Goal: Navigation & Orientation: Find specific page/section

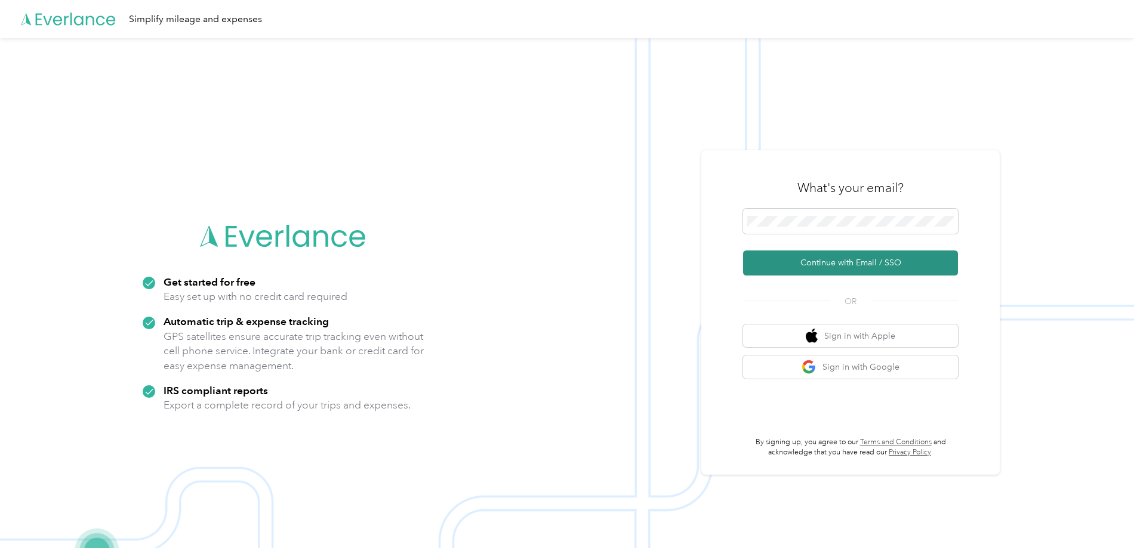
click at [865, 264] on button "Continue with Email / SSO" at bounding box center [850, 263] width 215 height 25
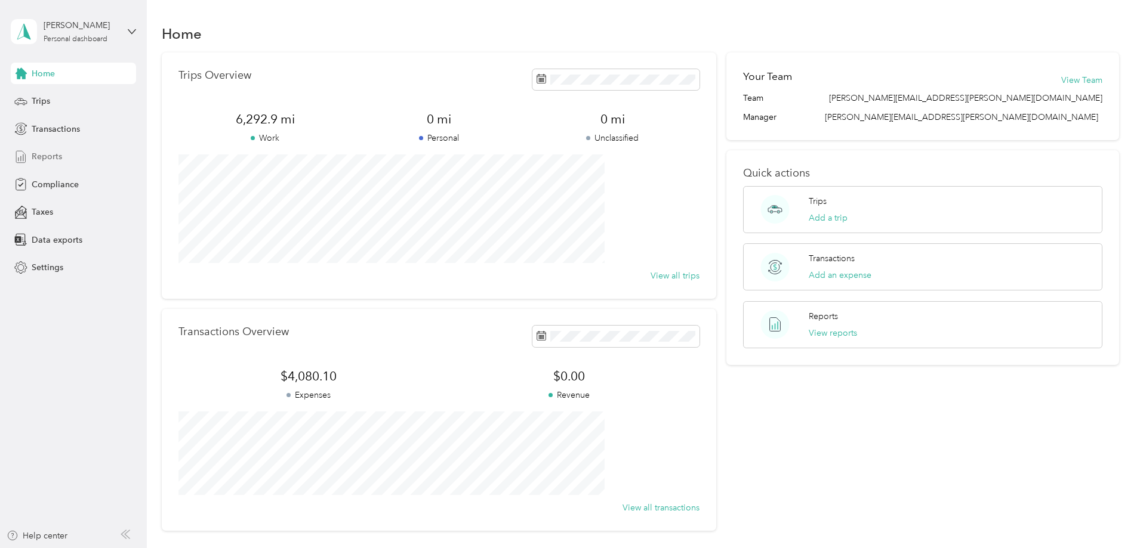
click at [66, 152] on div "Reports" at bounding box center [73, 156] width 125 height 21
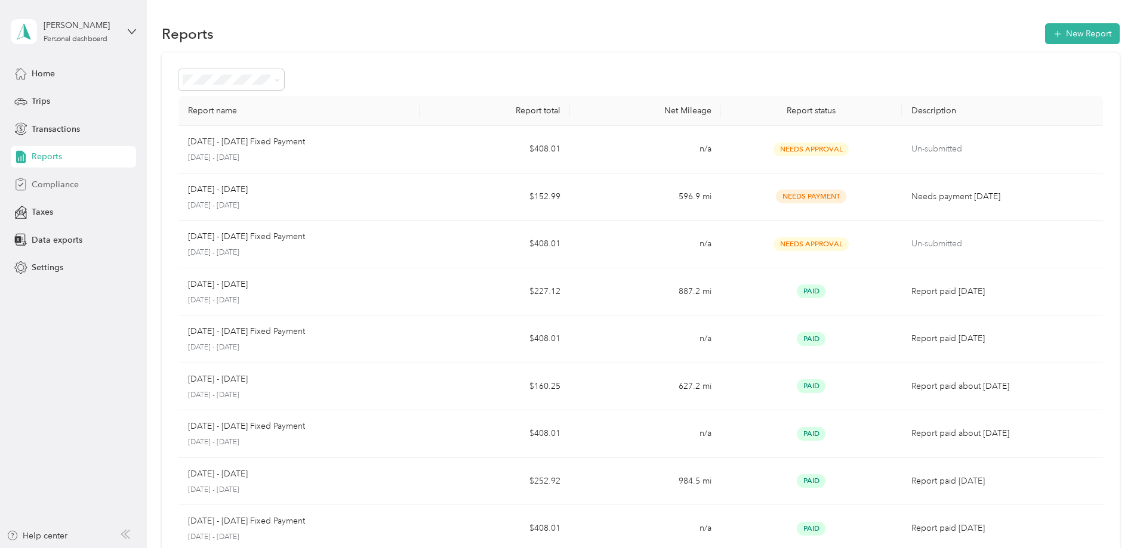
click at [72, 191] on div "Compliance" at bounding box center [73, 184] width 125 height 21
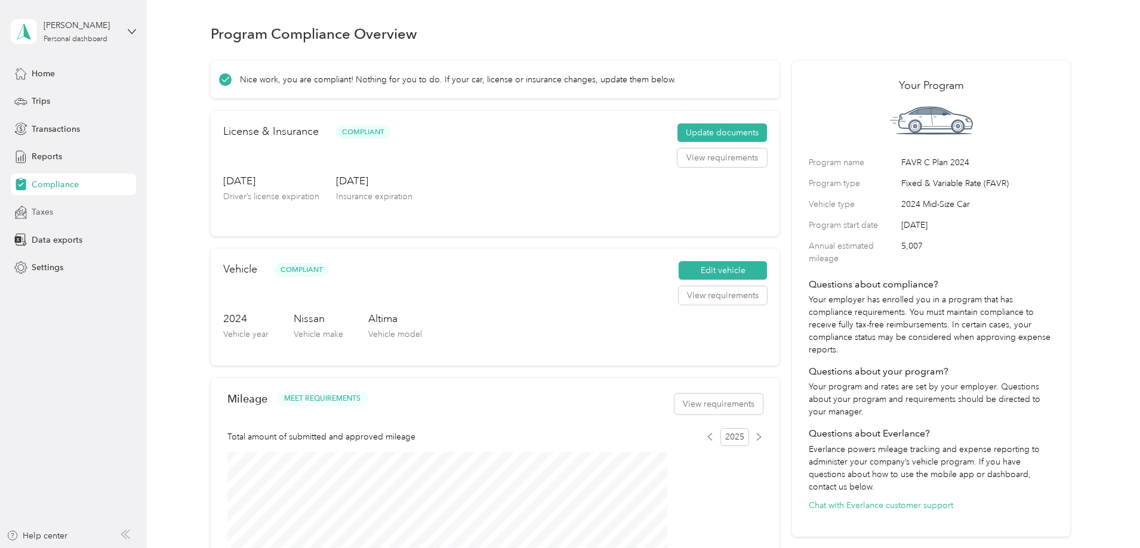
click at [66, 216] on div "Taxes" at bounding box center [73, 212] width 125 height 21
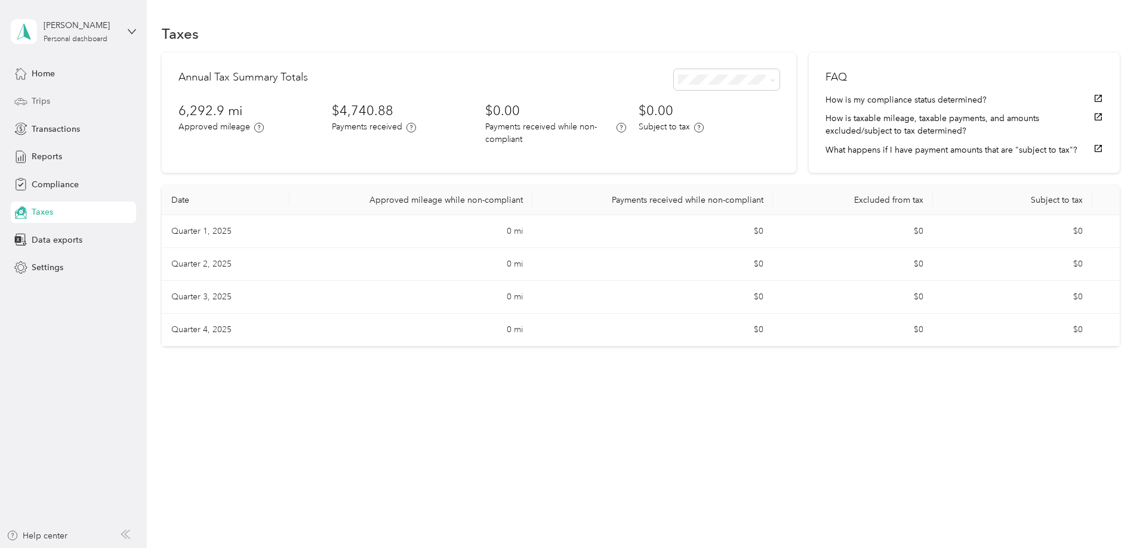
click at [66, 101] on div "Trips" at bounding box center [73, 101] width 125 height 21
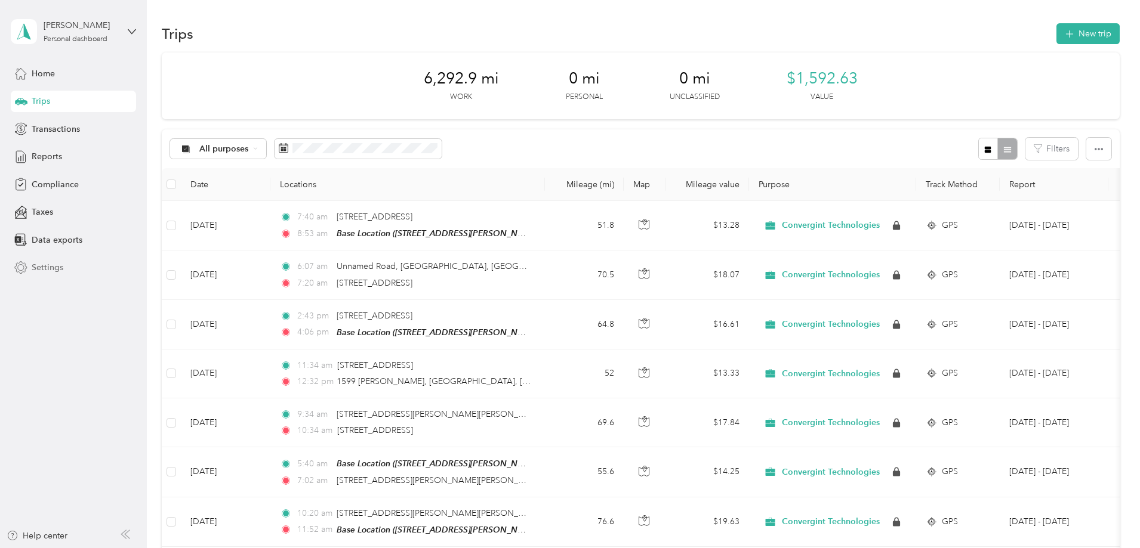
click at [72, 262] on div "Settings" at bounding box center [73, 267] width 125 height 21
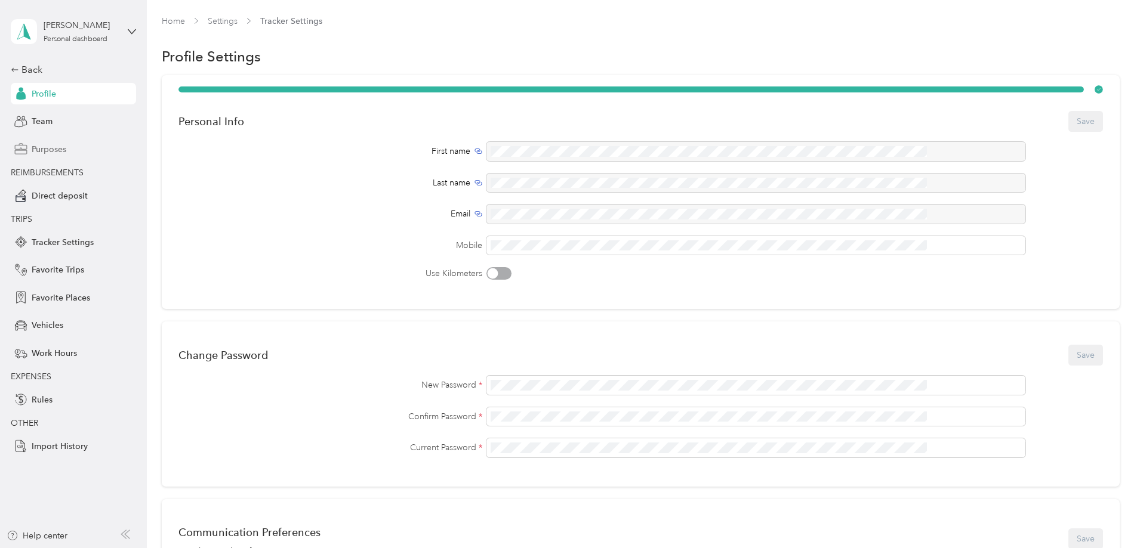
click at [63, 144] on span "Purposes" at bounding box center [49, 149] width 35 height 13
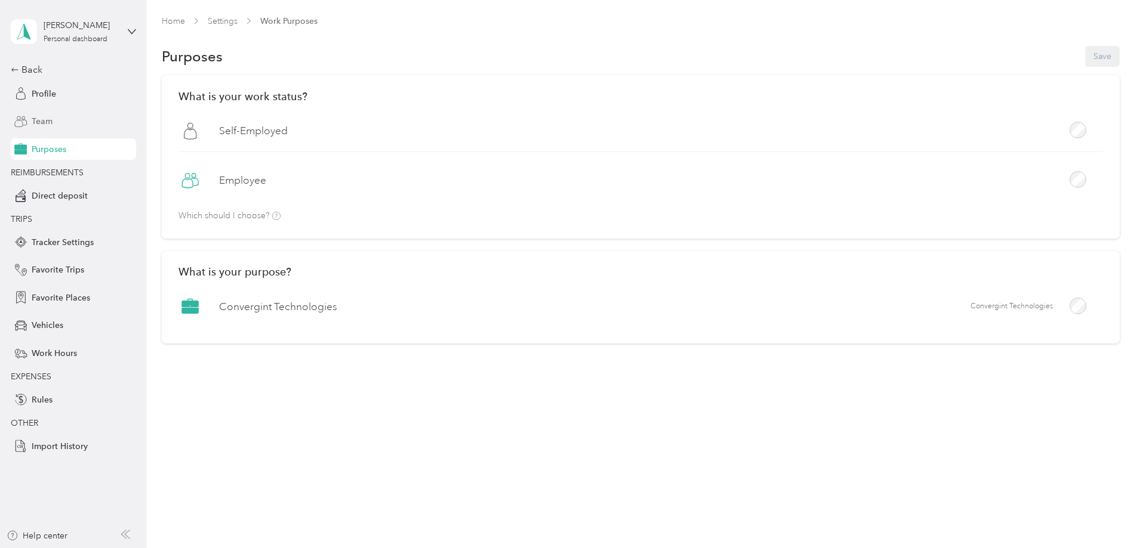
click at [65, 129] on div "Team" at bounding box center [73, 121] width 125 height 21
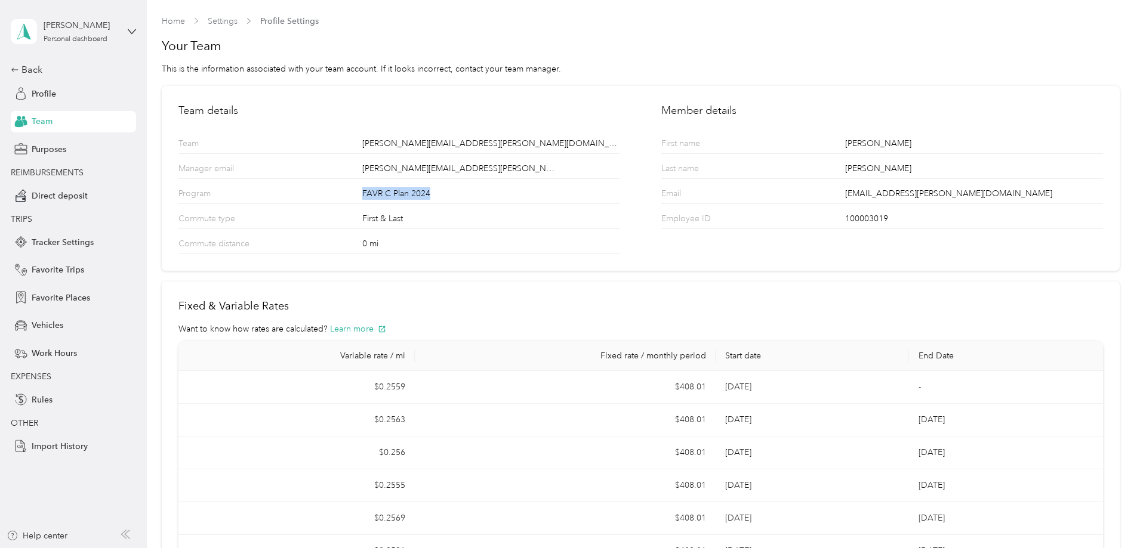
drag, startPoint x: 363, startPoint y: 195, endPoint x: 428, endPoint y: 192, distance: 65.1
click at [428, 192] on div "FAVR C Plan 2024" at bounding box center [490, 195] width 257 height 16
copy div "FAVR C Plan 2024"
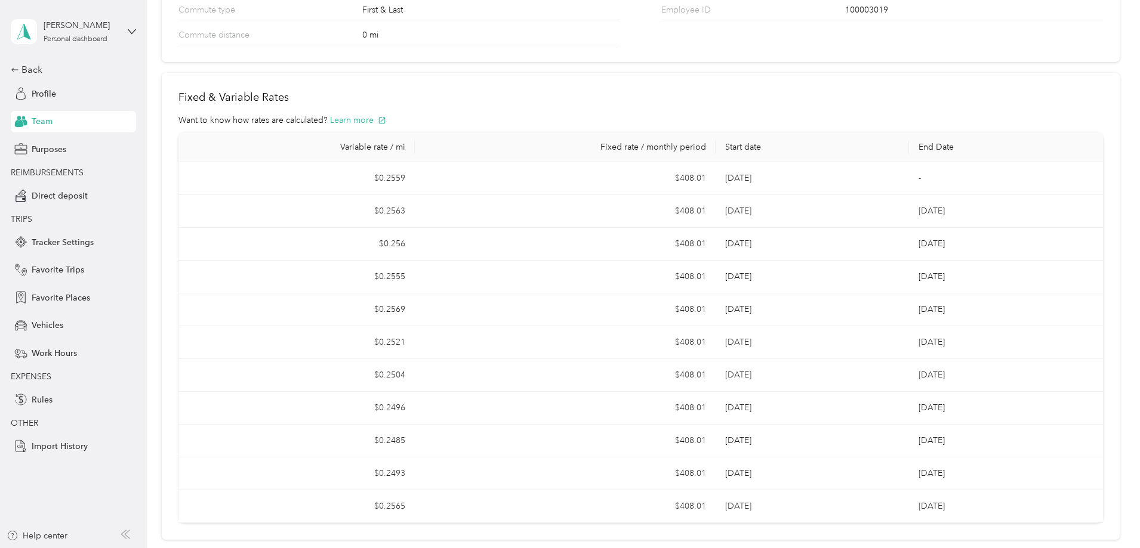
scroll to position [239, 0]
